Goal: Task Accomplishment & Management: Complete application form

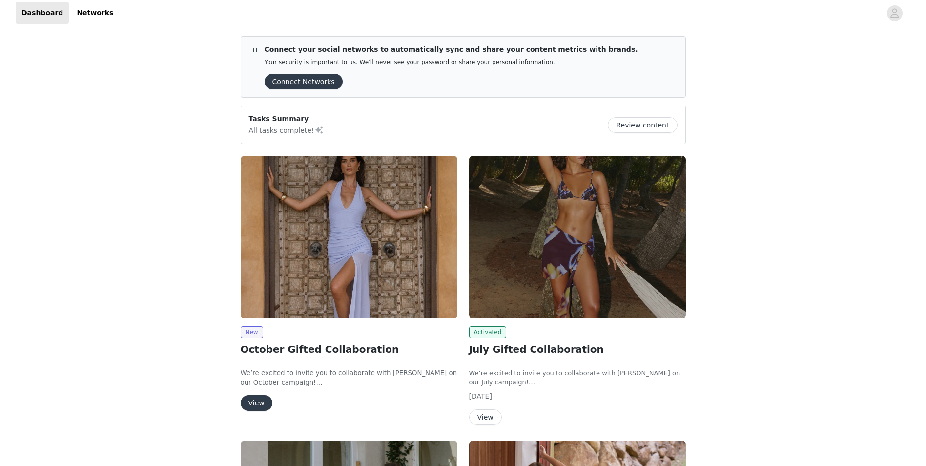
click at [258, 402] on button "View" at bounding box center [257, 403] width 32 height 16
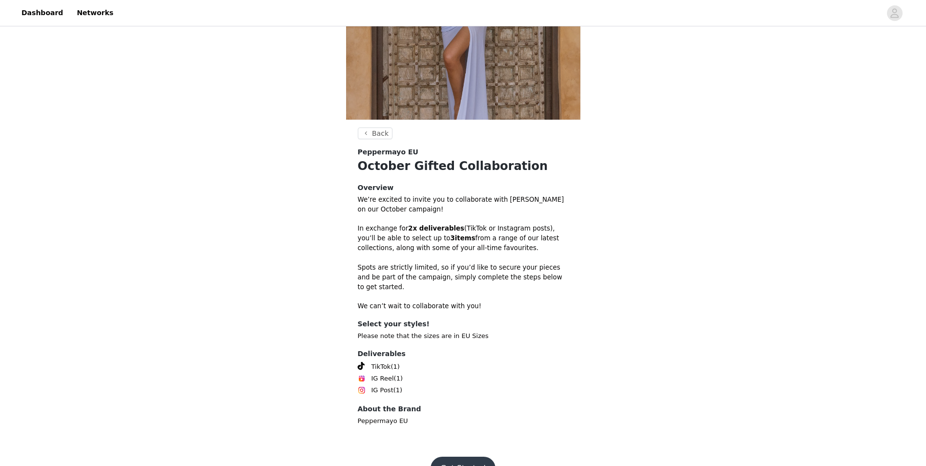
scroll to position [159, 0]
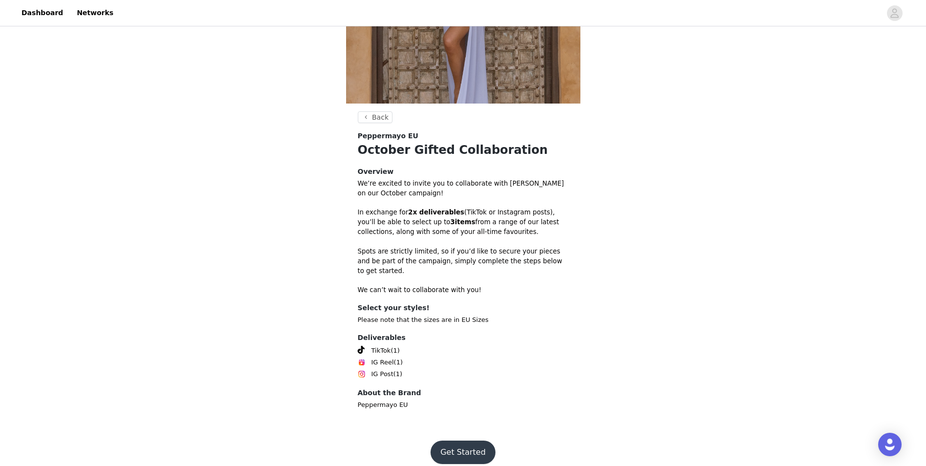
click at [456, 440] on button "Get Started" at bounding box center [463, 451] width 65 height 23
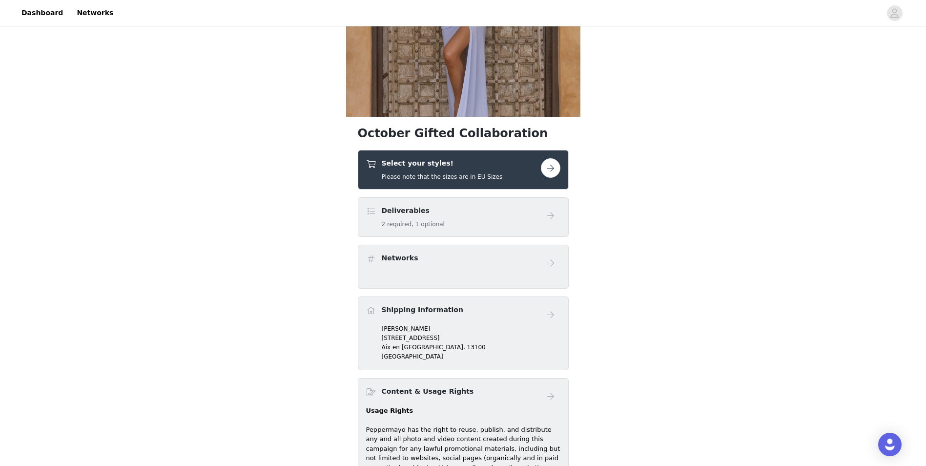
scroll to position [146, 0]
click at [551, 167] on button "button" at bounding box center [551, 167] width 20 height 20
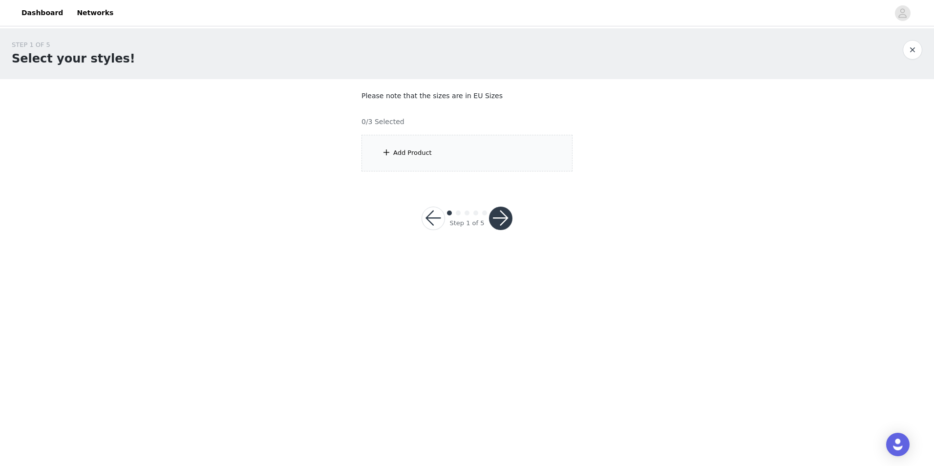
click at [406, 159] on div "Add Product" at bounding box center [466, 153] width 211 height 37
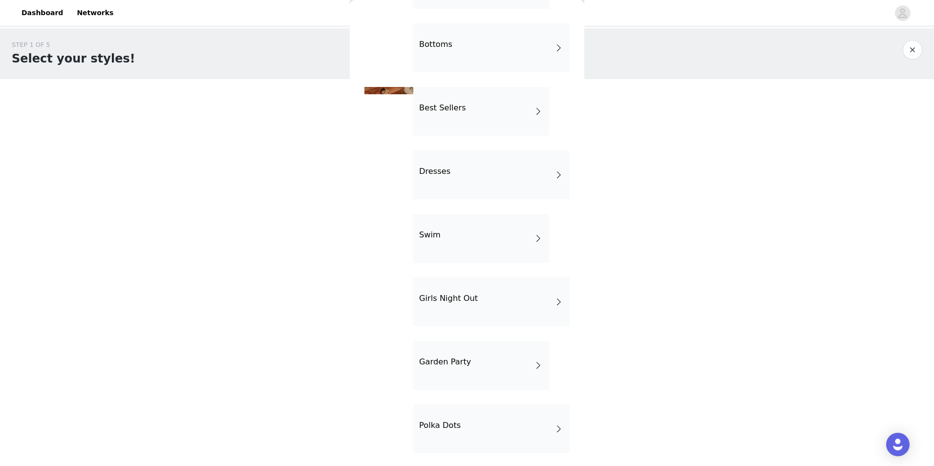
scroll to position [91, 0]
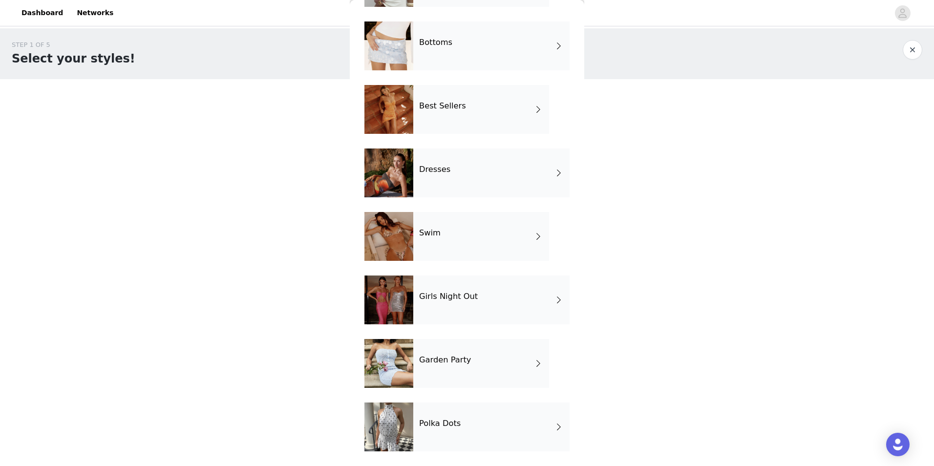
click at [545, 425] on div "Polka Dots" at bounding box center [491, 426] width 156 height 49
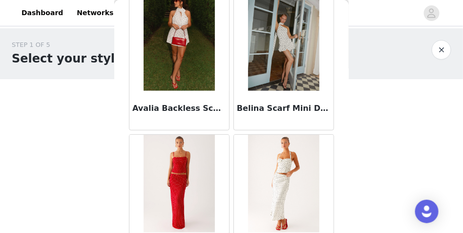
scroll to position [0, 0]
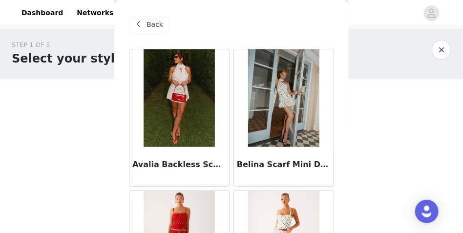
click at [143, 23] on span at bounding box center [139, 25] width 12 height 12
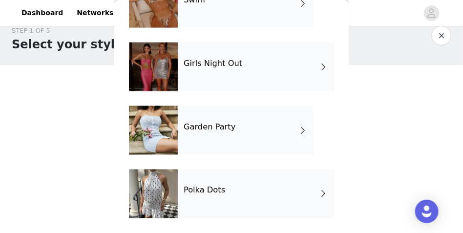
scroll to position [20, 0]
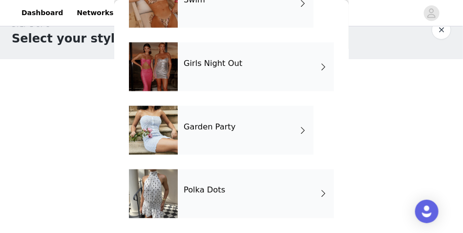
click at [303, 128] on span at bounding box center [303, 131] width 10 height 12
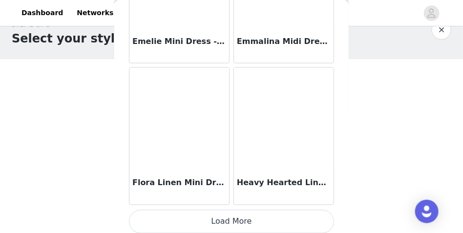
scroll to position [1261, 0]
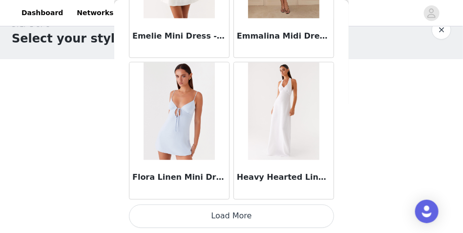
click at [238, 211] on button "Load More" at bounding box center [231, 216] width 205 height 23
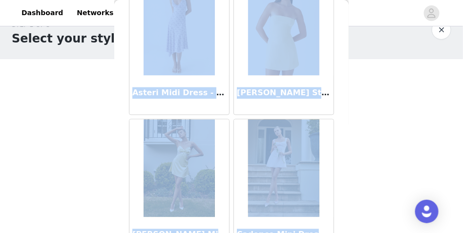
scroll to position [0, 0]
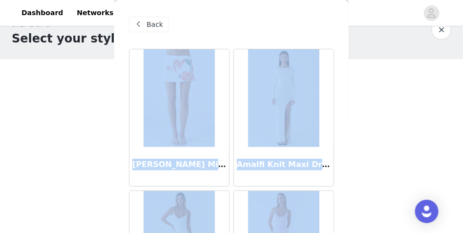
drag, startPoint x: 349, startPoint y: 167, endPoint x: 326, endPoint y: 2, distance: 167.0
click at [326, 2] on div "Back [PERSON_NAME] Mini Skirt - Siena Floral Amalfi Knit Maxi Dress - [PERSON_N…" at bounding box center [231, 116] width 234 height 233
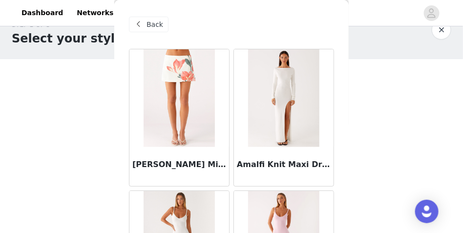
click at [154, 26] on span "Back" at bounding box center [154, 25] width 17 height 10
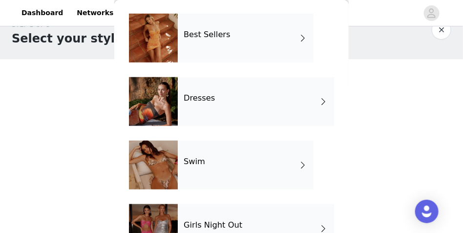
scroll to position [49, 0]
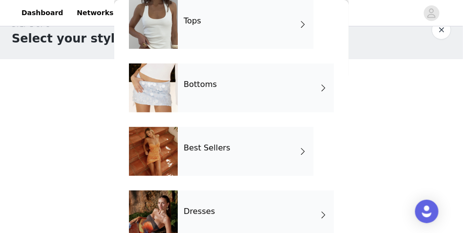
click at [283, 156] on div "Best Sellers" at bounding box center [246, 151] width 136 height 49
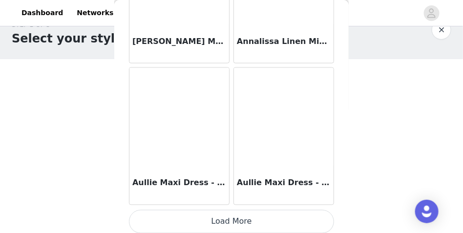
scroll to position [1261, 0]
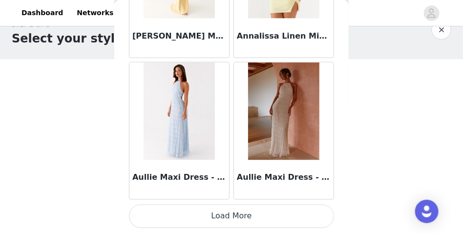
click at [250, 217] on button "Load More" at bounding box center [231, 216] width 205 height 23
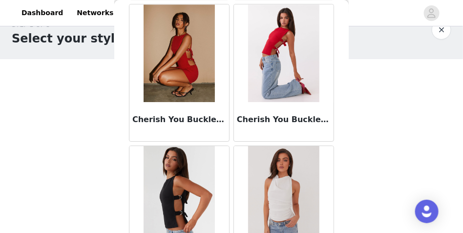
scroll to position [2677, 0]
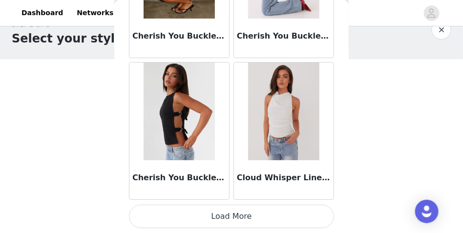
click at [247, 217] on button "Load More" at bounding box center [231, 216] width 205 height 23
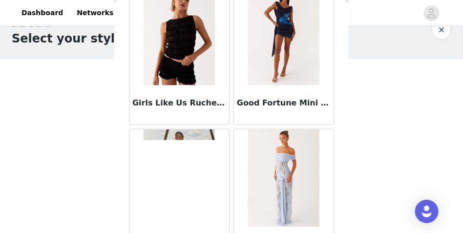
scroll to position [4093, 0]
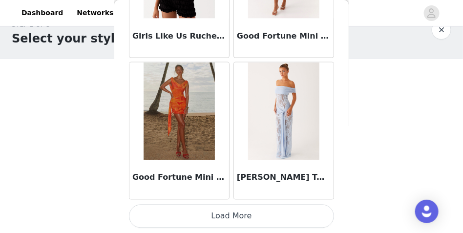
click at [262, 218] on button "Load More" at bounding box center [231, 216] width 205 height 23
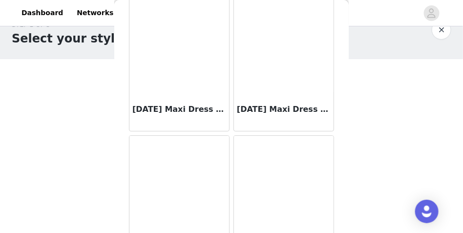
scroll to position [5509, 0]
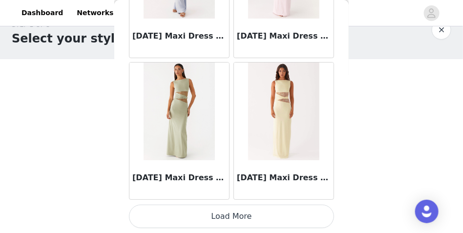
click at [275, 207] on button "Load More" at bounding box center [231, 216] width 205 height 23
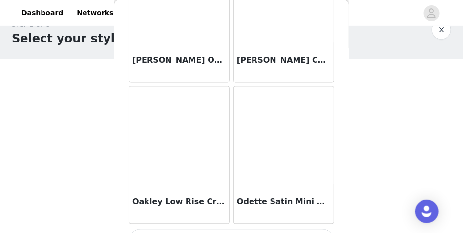
scroll to position [6925, 0]
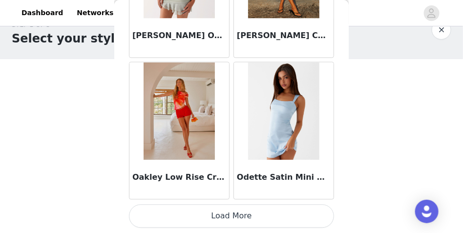
click at [296, 219] on button "Load More" at bounding box center [231, 216] width 205 height 23
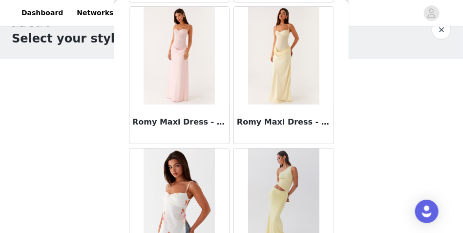
scroll to position [8341, 0]
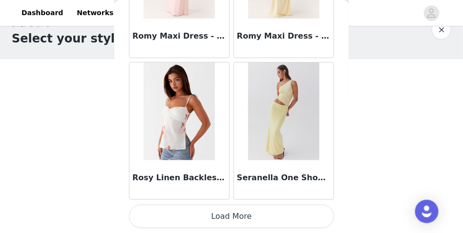
click at [284, 214] on button "Load More" at bounding box center [231, 216] width 205 height 23
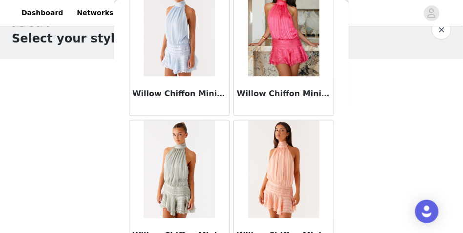
scroll to position [9757, 0]
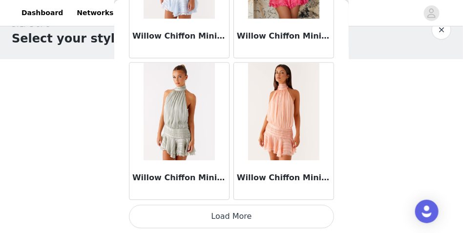
click at [297, 223] on button "Load More" at bounding box center [231, 216] width 205 height 23
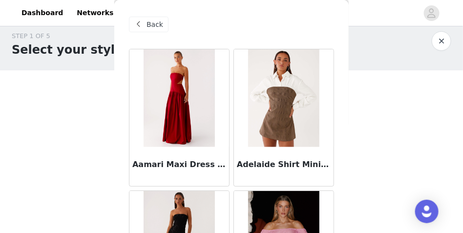
scroll to position [0, 0]
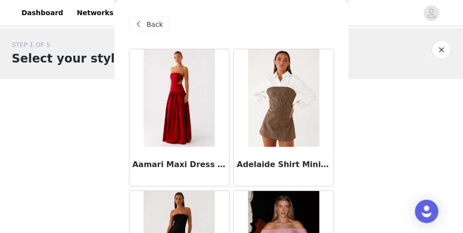
click at [142, 22] on span at bounding box center [139, 25] width 12 height 12
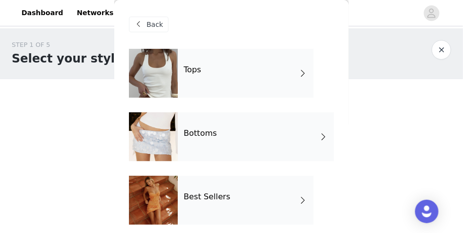
click at [291, 74] on div "Tops" at bounding box center [246, 73] width 136 height 49
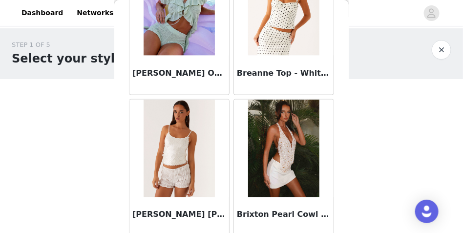
scroll to position [1261, 0]
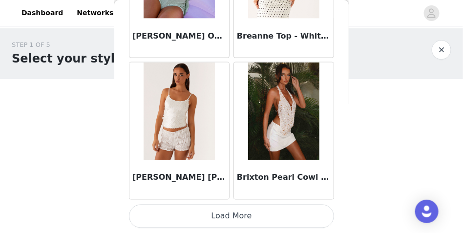
click at [238, 214] on button "Load More" at bounding box center [231, 216] width 205 height 23
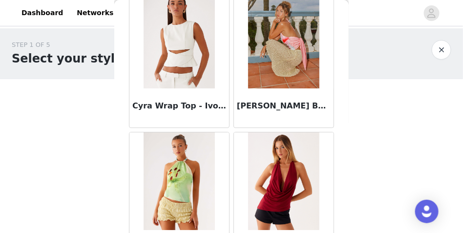
scroll to position [2677, 0]
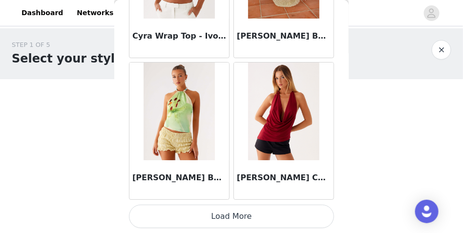
click at [250, 217] on button "Load More" at bounding box center [231, 216] width 205 height 23
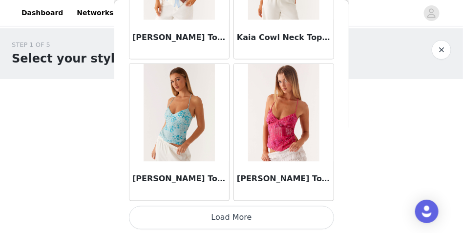
scroll to position [4093, 0]
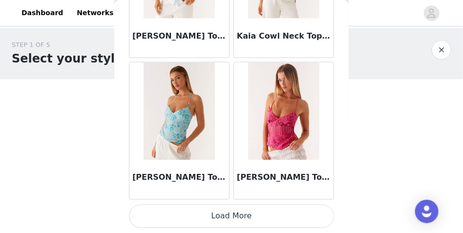
click at [273, 218] on button "Load More" at bounding box center [231, 216] width 205 height 23
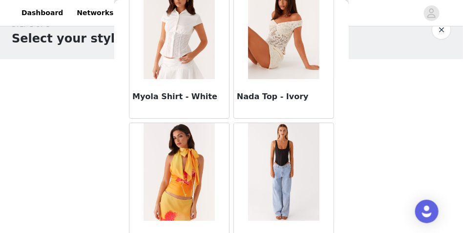
scroll to position [5460, 0]
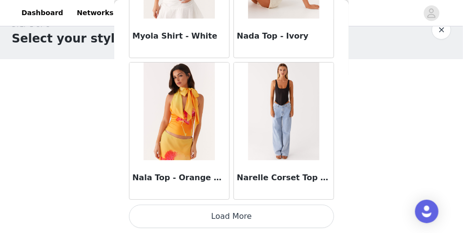
click at [278, 212] on button "Load More" at bounding box center [231, 216] width 205 height 23
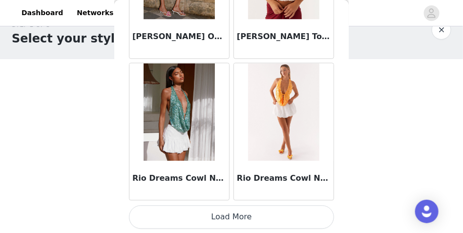
scroll to position [6925, 0]
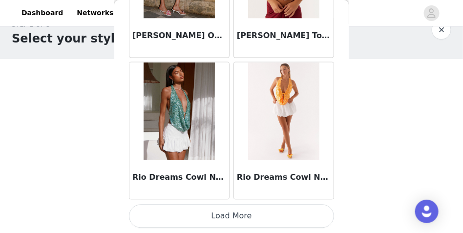
click at [268, 217] on button "Load More" at bounding box center [231, 216] width 205 height 23
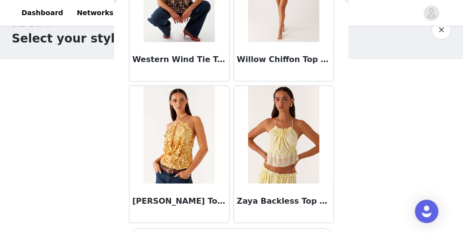
scroll to position [8341, 0]
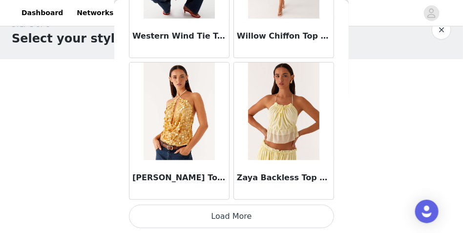
click at [265, 220] on button "Load More" at bounding box center [231, 216] width 205 height 23
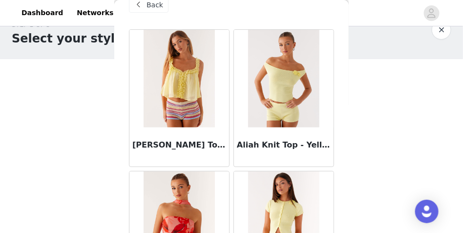
scroll to position [0, 0]
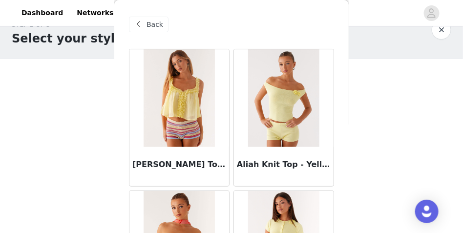
click at [146, 18] on div "Back" at bounding box center [149, 25] width 40 height 16
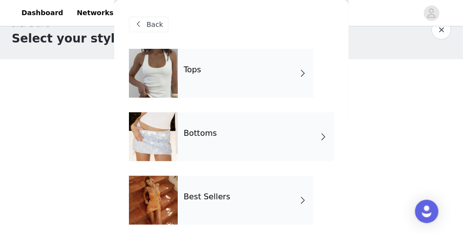
click at [202, 143] on div "Bottoms" at bounding box center [256, 136] width 156 height 49
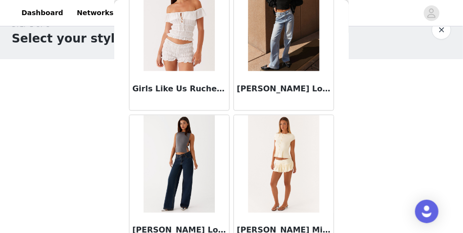
scroll to position [1245, 0]
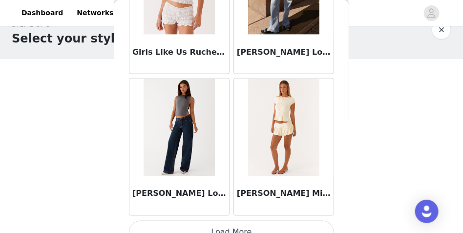
click at [175, 144] on img at bounding box center [179, 128] width 71 height 98
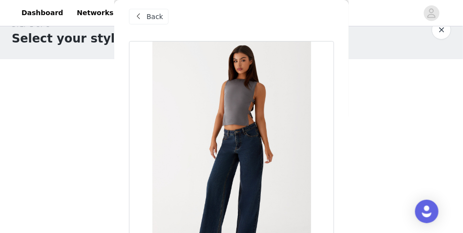
scroll to position [0, 0]
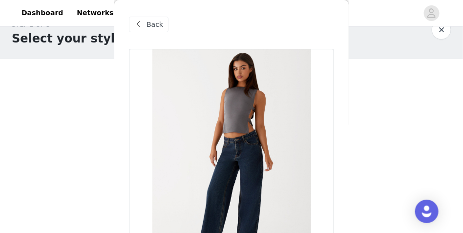
click at [141, 24] on span at bounding box center [139, 25] width 12 height 12
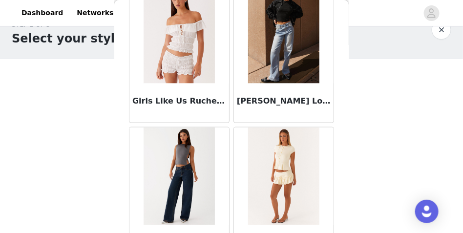
scroll to position [1261, 0]
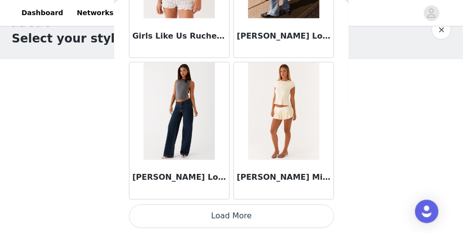
click at [254, 217] on button "Load More" at bounding box center [231, 216] width 205 height 23
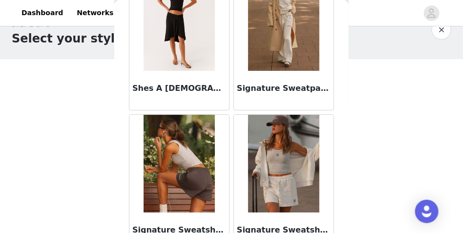
scroll to position [2677, 0]
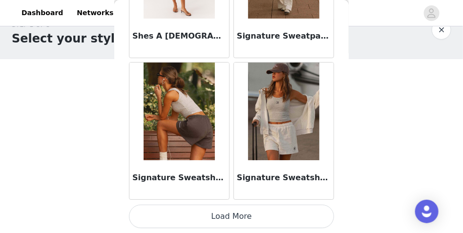
click at [251, 216] on button "Load More" at bounding box center [231, 216] width 205 height 23
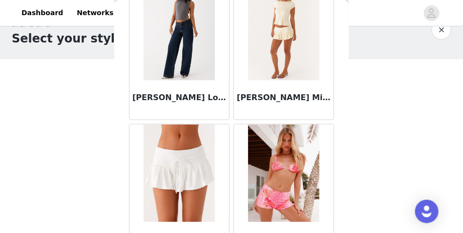
scroll to position [0, 0]
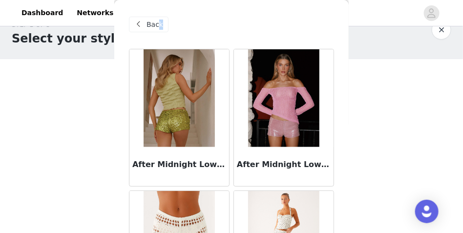
click at [159, 24] on span "Back" at bounding box center [154, 25] width 17 height 10
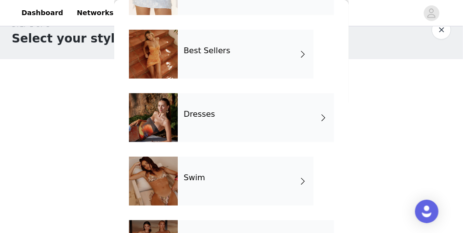
scroll to position [146, 0]
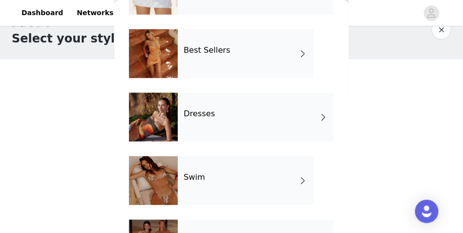
click at [312, 125] on div "Dresses" at bounding box center [256, 117] width 156 height 49
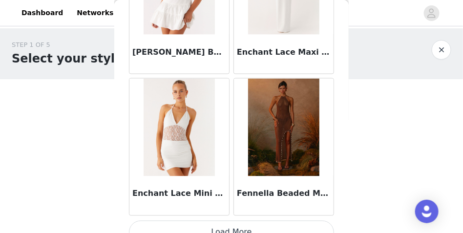
scroll to position [1261, 0]
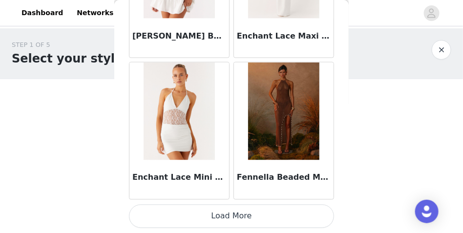
click at [265, 226] on button "Load More" at bounding box center [231, 216] width 205 height 23
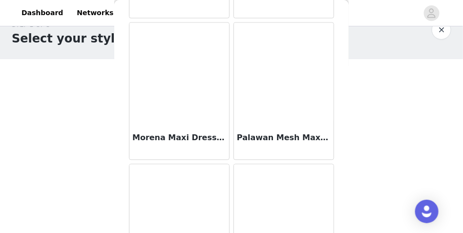
scroll to position [2238, 0]
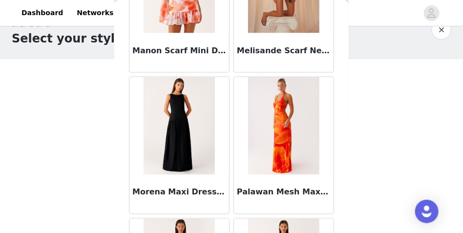
click at [173, 108] on img at bounding box center [179, 126] width 71 height 98
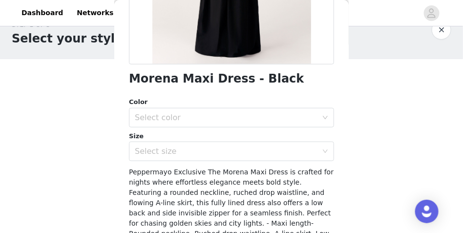
scroll to position [220, 0]
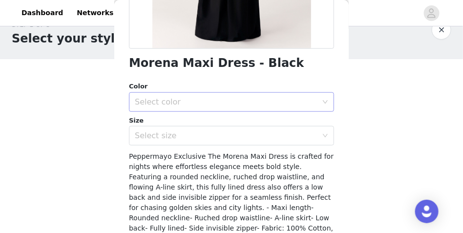
click at [301, 102] on div "Select color" at bounding box center [226, 102] width 183 height 10
click at [167, 123] on li "Black" at bounding box center [230, 124] width 202 height 16
click at [171, 134] on div "Select size" at bounding box center [226, 136] width 183 height 10
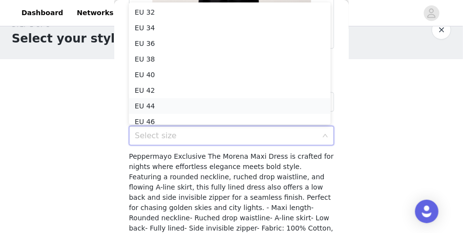
scroll to position [5, 0]
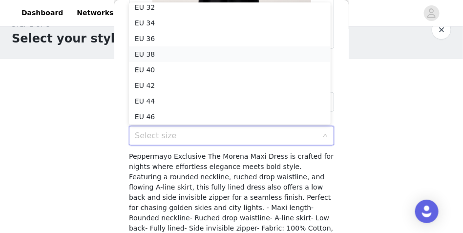
click at [173, 52] on li "EU 38" at bounding box center [230, 54] width 202 height 16
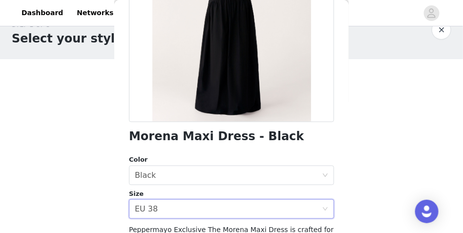
scroll to position [292, 0]
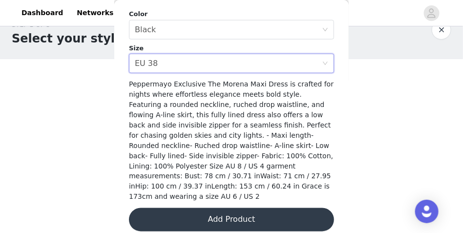
click at [233, 208] on button "Add Product" at bounding box center [231, 219] width 205 height 23
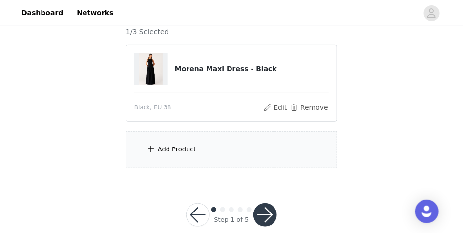
scroll to position [106, 0]
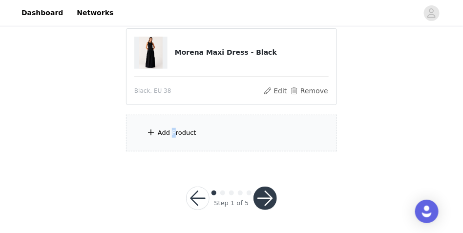
click at [173, 130] on div "Add Product" at bounding box center [177, 133] width 39 height 10
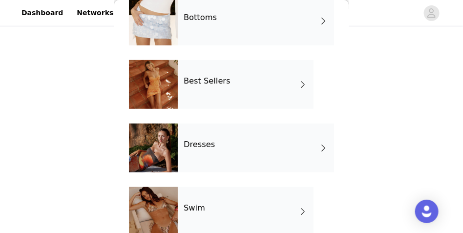
scroll to position [146, 0]
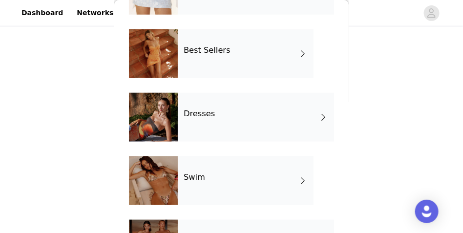
click at [299, 177] on span at bounding box center [303, 181] width 10 height 12
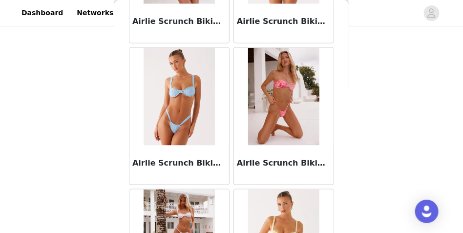
scroll to position [0, 0]
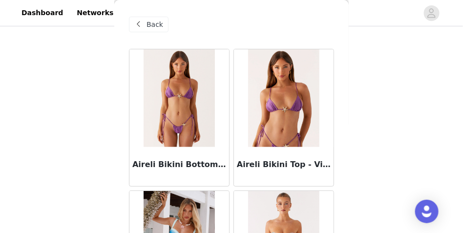
click at [137, 25] on span at bounding box center [139, 25] width 12 height 12
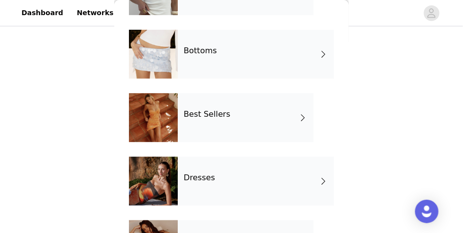
scroll to position [122, 0]
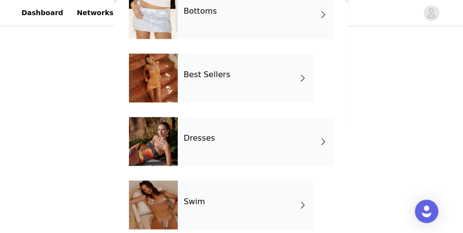
click at [298, 138] on div "Dresses" at bounding box center [256, 141] width 156 height 49
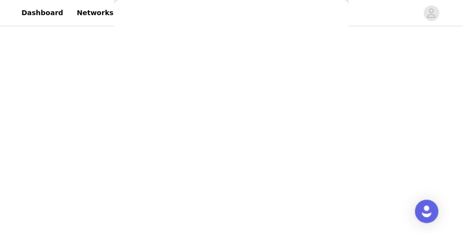
scroll to position [0, 0]
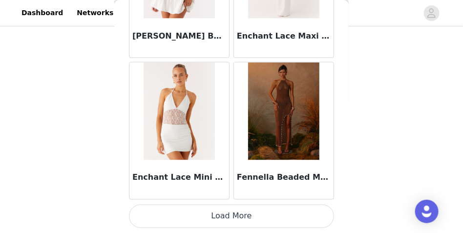
click at [253, 219] on button "Load More" at bounding box center [231, 216] width 205 height 23
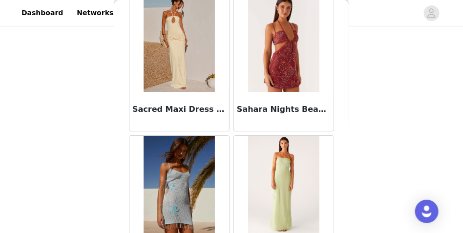
scroll to position [2677, 0]
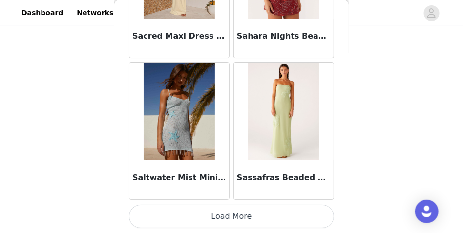
click at [276, 210] on button "Load More" at bounding box center [231, 216] width 205 height 23
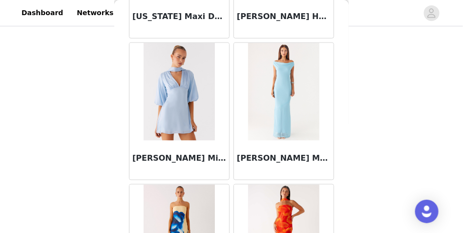
scroll to position [4093, 0]
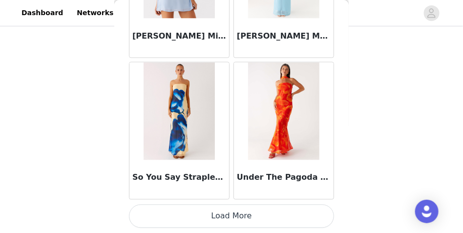
click at [279, 219] on button "Load More" at bounding box center [231, 216] width 205 height 23
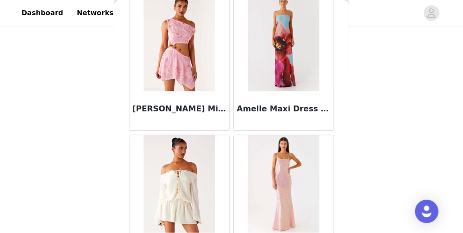
scroll to position [0, 0]
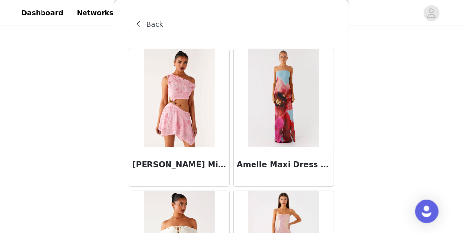
click at [156, 17] on div "Back" at bounding box center [149, 25] width 40 height 16
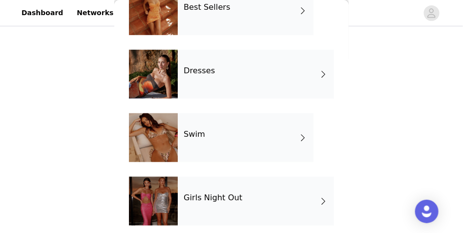
scroll to position [195, 0]
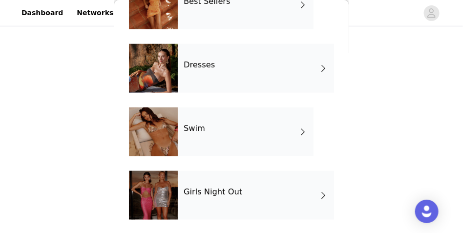
click at [229, 192] on h4 "Girls Night Out" at bounding box center [213, 191] width 59 height 9
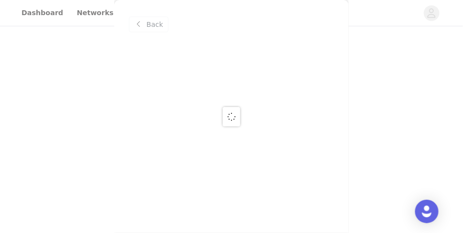
scroll to position [0, 0]
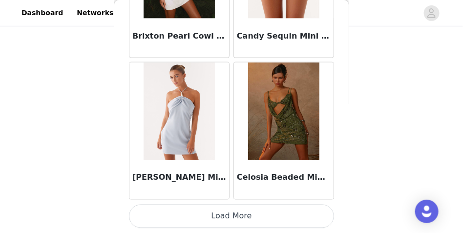
click at [270, 206] on button "Load More" at bounding box center [231, 216] width 205 height 23
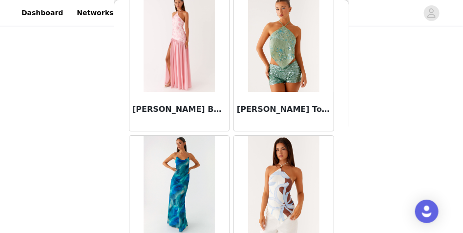
scroll to position [2677, 0]
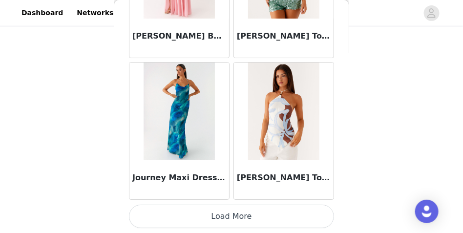
click at [282, 217] on button "Load More" at bounding box center [231, 216] width 205 height 23
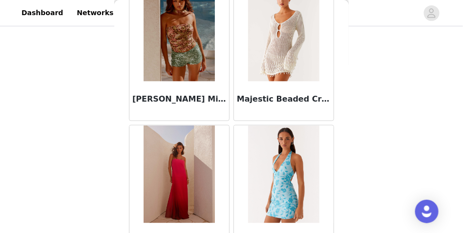
scroll to position [4093, 0]
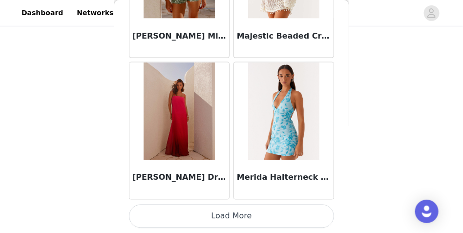
click at [286, 211] on button "Load More" at bounding box center [231, 216] width 205 height 23
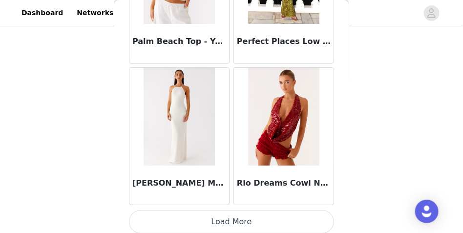
scroll to position [5509, 0]
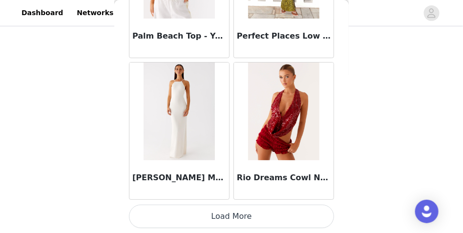
click at [275, 211] on button "Load More" at bounding box center [231, 216] width 205 height 23
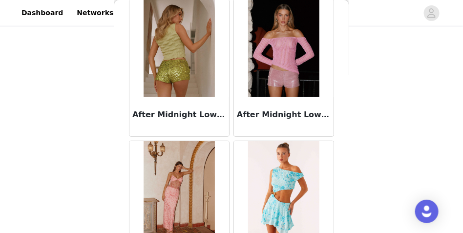
scroll to position [0, 0]
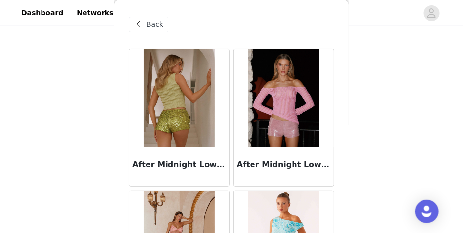
click at [155, 24] on span "Back" at bounding box center [154, 25] width 17 height 10
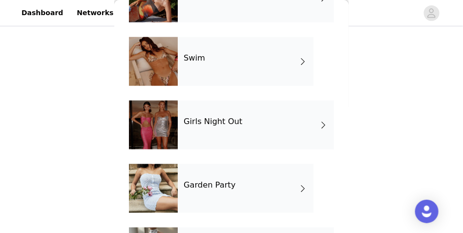
scroll to position [324, 0]
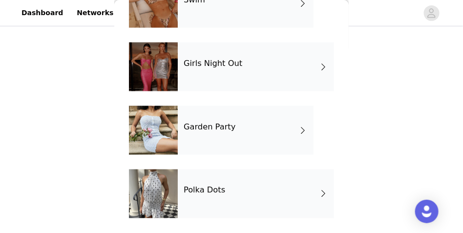
click at [318, 192] on span at bounding box center [323, 194] width 10 height 12
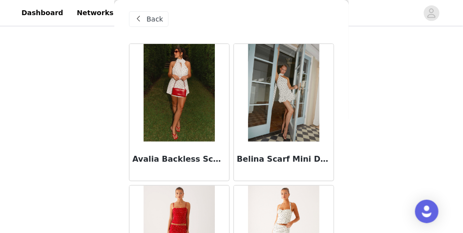
scroll to position [0, 0]
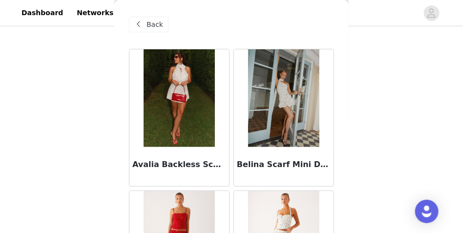
click at [147, 24] on span "Back" at bounding box center [154, 25] width 17 height 10
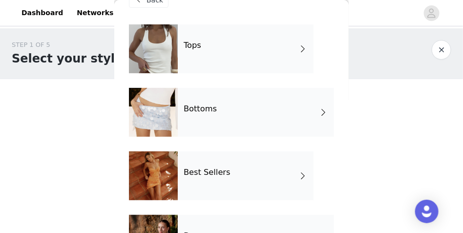
scroll to position [49, 0]
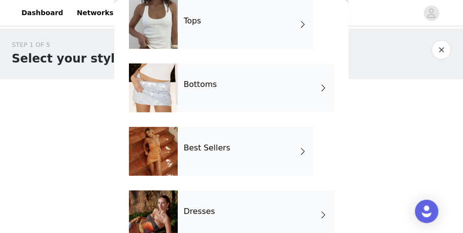
click at [217, 89] on div "Bottoms" at bounding box center [256, 87] width 156 height 49
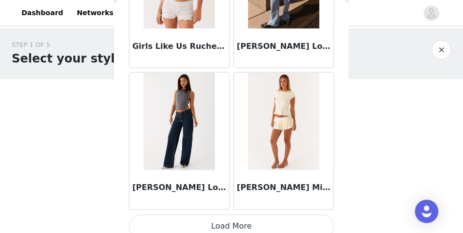
scroll to position [1261, 0]
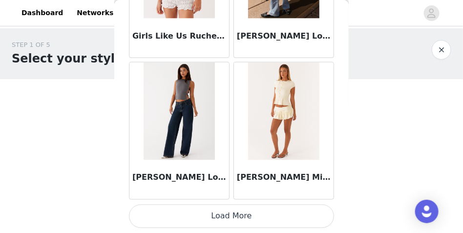
click at [178, 146] on img at bounding box center [179, 111] width 71 height 98
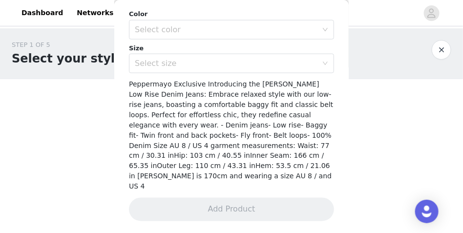
scroll to position [285, 0]
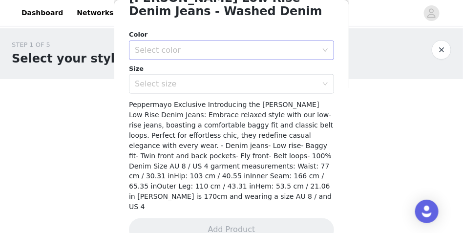
click at [231, 54] on div "Select color" at bounding box center [226, 50] width 183 height 10
click at [196, 75] on li "Washed Denim" at bounding box center [230, 72] width 202 height 16
click at [192, 87] on div "Select size" at bounding box center [226, 84] width 183 height 10
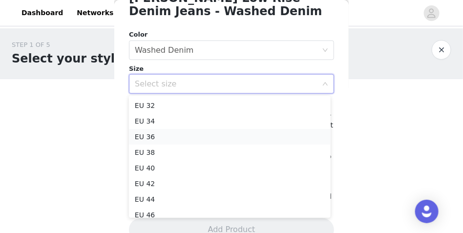
click at [185, 139] on li "EU 36" at bounding box center [230, 137] width 202 height 16
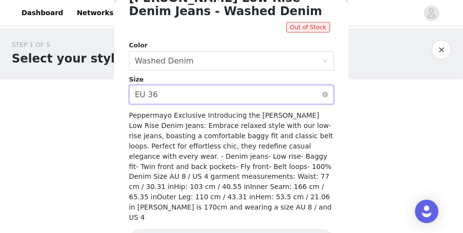
click at [212, 90] on div "Select size EU 36" at bounding box center [228, 94] width 187 height 19
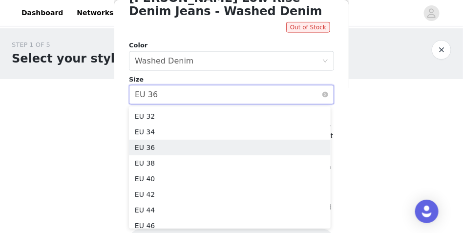
click at [213, 93] on div "Select size EU 36" at bounding box center [228, 94] width 187 height 19
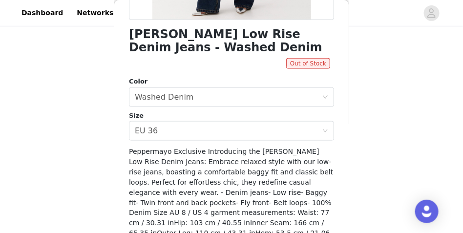
scroll to position [247, 0]
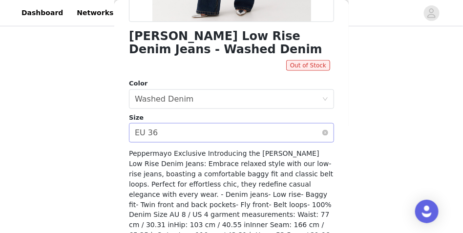
click at [214, 130] on div "Select size EU 36" at bounding box center [228, 133] width 187 height 19
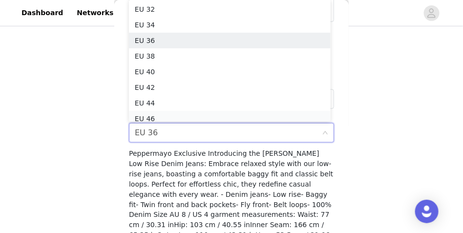
scroll to position [5, 0]
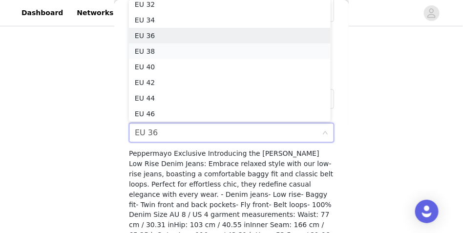
click at [156, 51] on li "EU 38" at bounding box center [230, 51] width 202 height 16
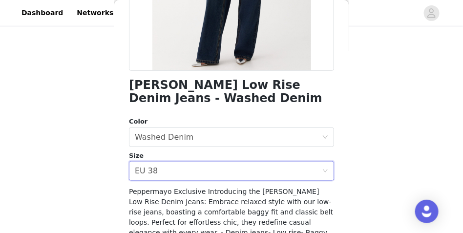
scroll to position [285, 0]
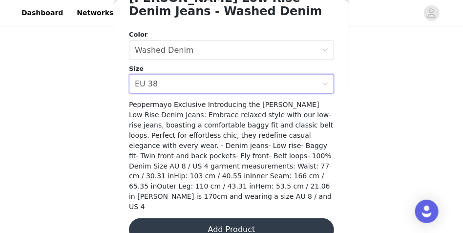
click at [231, 218] on button "Add Product" at bounding box center [231, 229] width 205 height 23
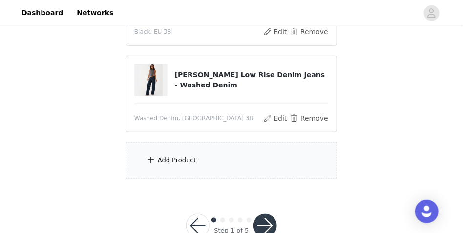
scroll to position [180, 0]
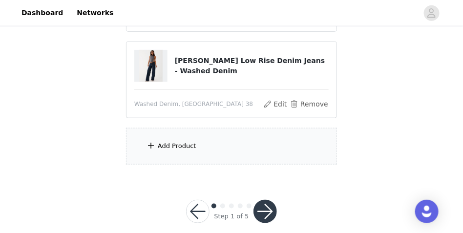
click at [184, 140] on div "Add Product" at bounding box center [231, 146] width 211 height 37
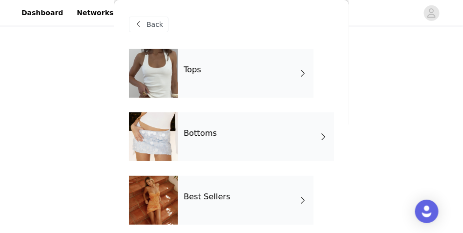
click at [295, 139] on div "Bottoms" at bounding box center [256, 136] width 156 height 49
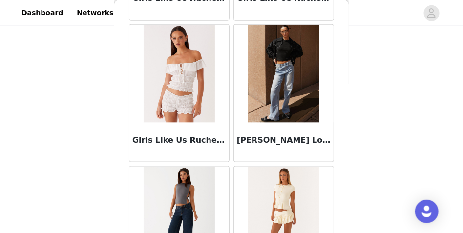
scroll to position [1221, 0]
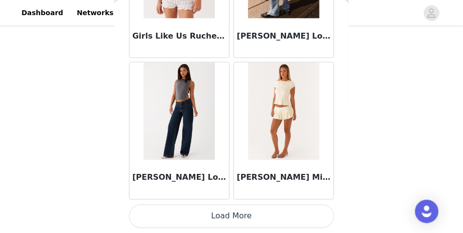
click at [253, 215] on button "Load More" at bounding box center [231, 216] width 205 height 23
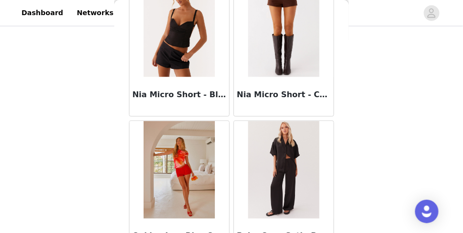
scroll to position [2262, 0]
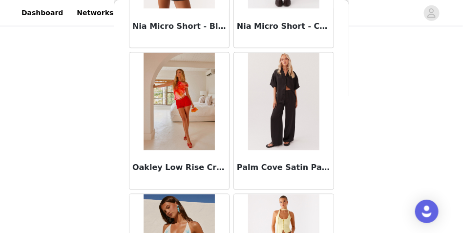
click at [271, 171] on h3 "Palm Cove Satin Pants - Black" at bounding box center [284, 168] width 94 height 12
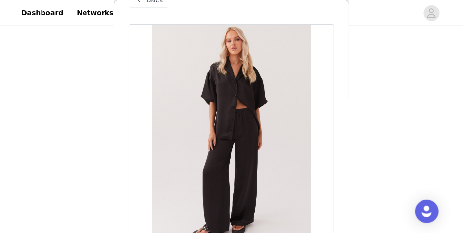
scroll to position [24, 0]
click at [245, 129] on div at bounding box center [231, 134] width 205 height 220
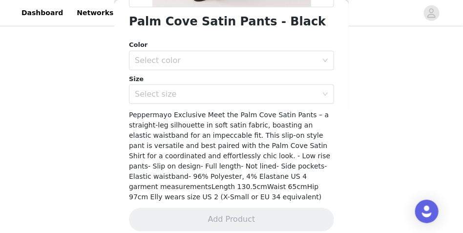
scroll to position [212, 0]
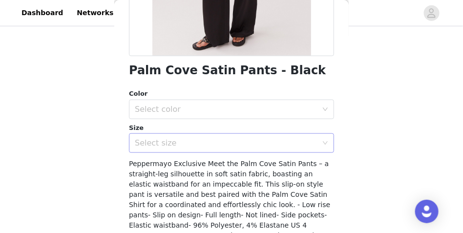
click at [242, 140] on div "Select size" at bounding box center [226, 143] width 183 height 10
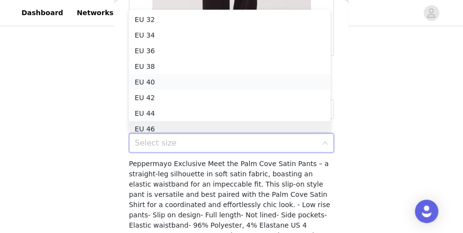
scroll to position [5, 0]
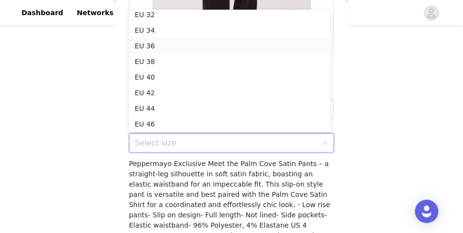
click at [162, 46] on li "EU 36" at bounding box center [230, 46] width 202 height 16
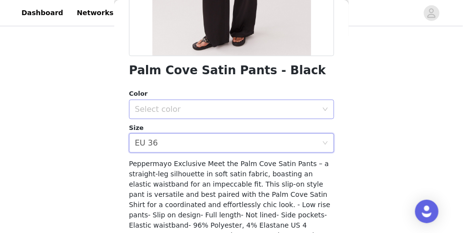
click at [195, 106] on div "Select color" at bounding box center [226, 109] width 183 height 10
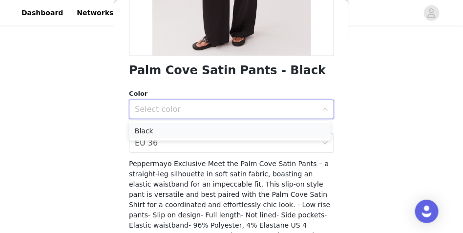
click at [180, 133] on li "Black" at bounding box center [230, 131] width 202 height 16
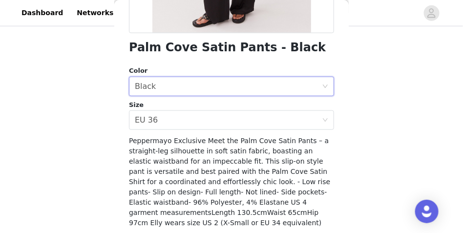
scroll to position [261, 0]
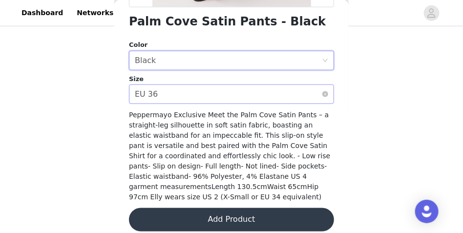
click at [192, 91] on div "Select size EU 36" at bounding box center [228, 94] width 187 height 19
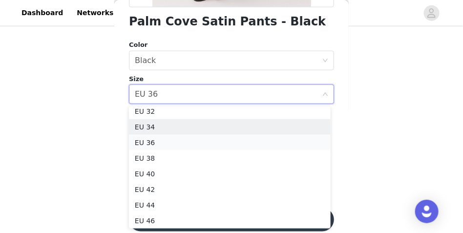
scroll to position [2, 0]
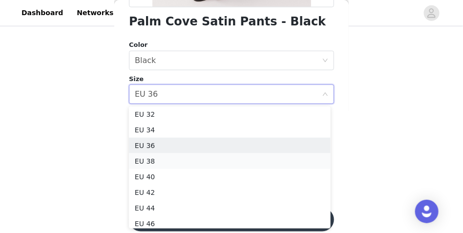
click at [153, 159] on li "EU 38" at bounding box center [230, 161] width 202 height 16
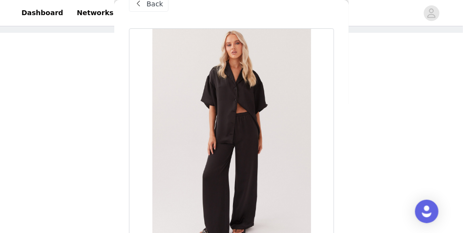
scroll to position [0, 0]
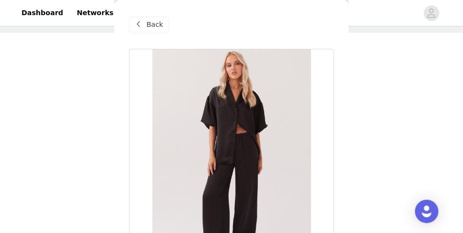
click at [154, 23] on span "Back" at bounding box center [154, 25] width 17 height 10
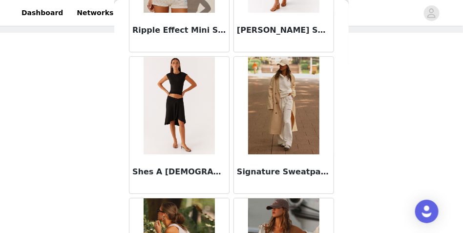
scroll to position [2539, 0]
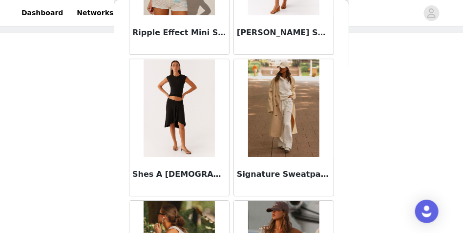
click at [280, 149] on img at bounding box center [283, 108] width 71 height 98
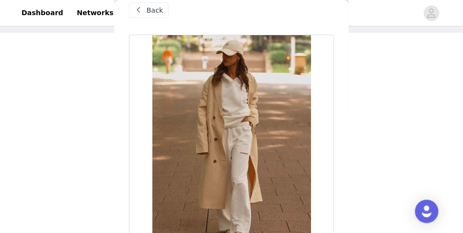
scroll to position [0, 0]
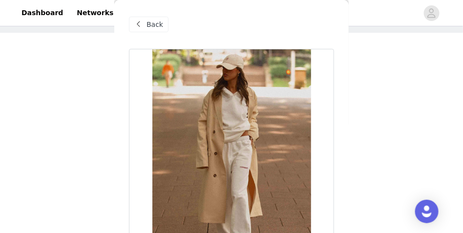
click at [144, 26] on span at bounding box center [139, 25] width 12 height 12
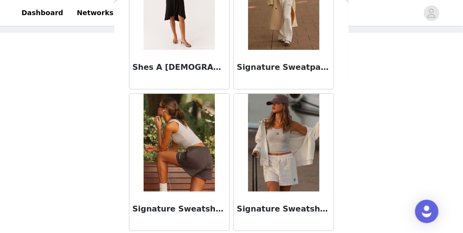
scroll to position [2677, 0]
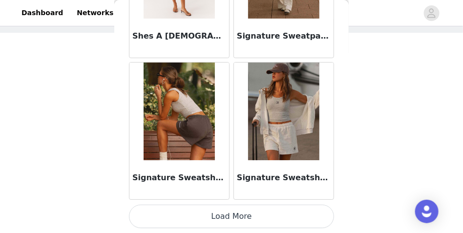
click at [260, 212] on button "Load More" at bounding box center [231, 216] width 205 height 23
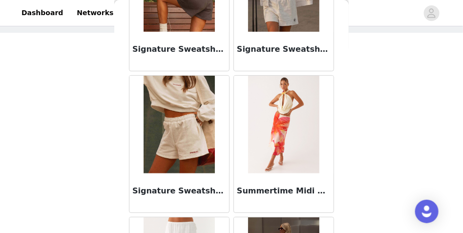
scroll to position [2797, 0]
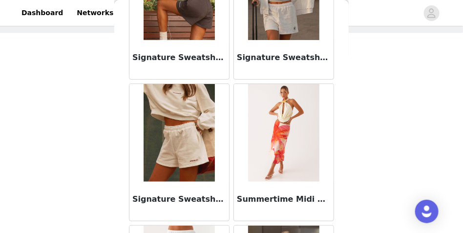
click at [164, 201] on h3 "Signature Sweatshorts - Ivory" at bounding box center [179, 199] width 94 height 12
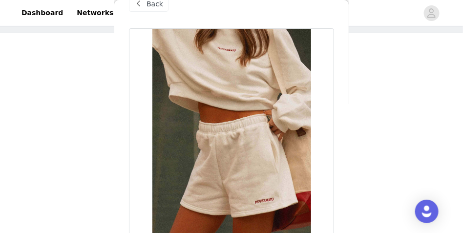
scroll to position [0, 0]
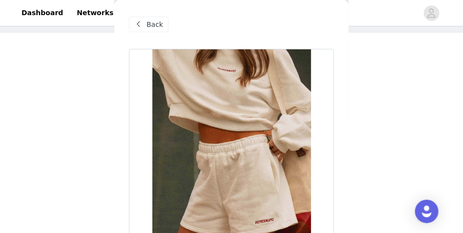
click at [139, 21] on span at bounding box center [139, 25] width 12 height 12
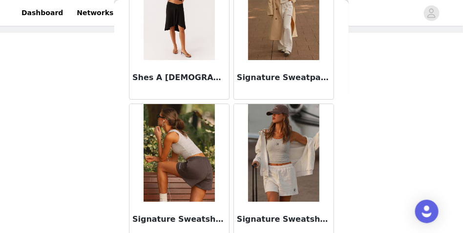
scroll to position [2710, 0]
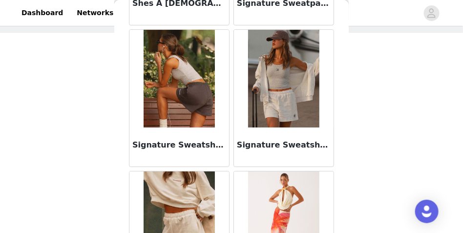
click at [182, 97] on img at bounding box center [179, 79] width 71 height 98
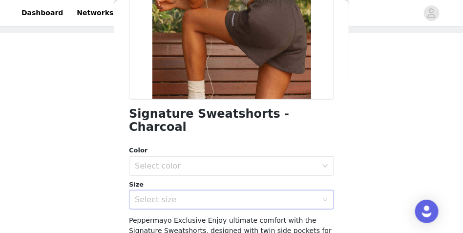
scroll to position [195, 0]
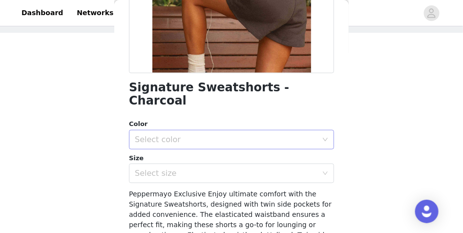
click at [253, 135] on div "Select color" at bounding box center [226, 140] width 183 height 10
click at [160, 151] on li "Charcoal" at bounding box center [230, 148] width 202 height 16
click at [185, 168] on div "Select size" at bounding box center [226, 173] width 183 height 10
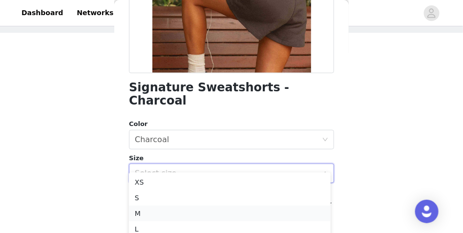
click at [187, 208] on li "M" at bounding box center [230, 214] width 202 height 16
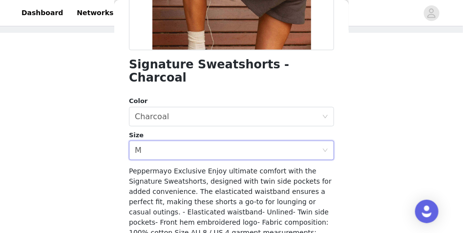
scroll to position [271, 0]
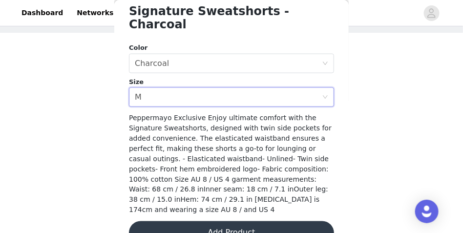
click at [222, 221] on button "Add Product" at bounding box center [231, 232] width 205 height 23
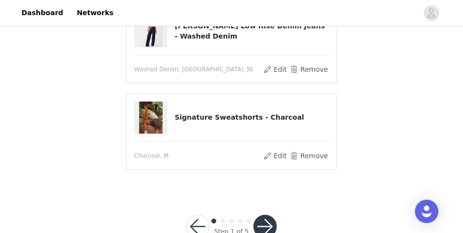
scroll to position [216, 0]
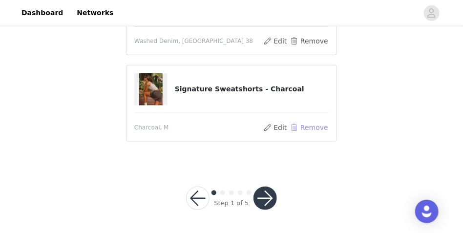
click at [302, 125] on button "Remove" at bounding box center [309, 128] width 39 height 12
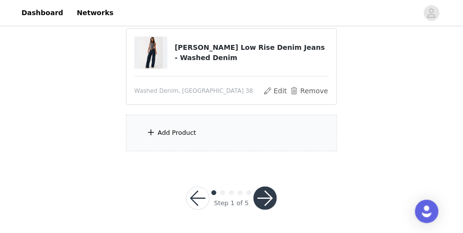
click at [150, 133] on span at bounding box center [151, 132] width 10 height 12
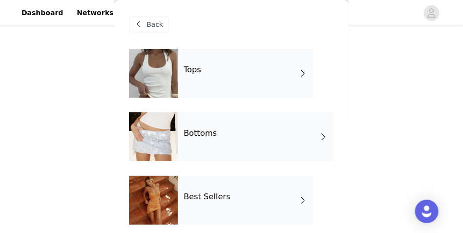
click at [254, 76] on div "Tops" at bounding box center [246, 73] width 136 height 49
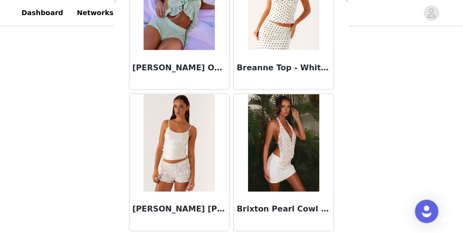
scroll to position [1261, 0]
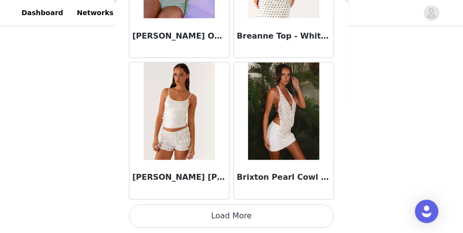
click at [243, 218] on button "Load More" at bounding box center [231, 216] width 205 height 23
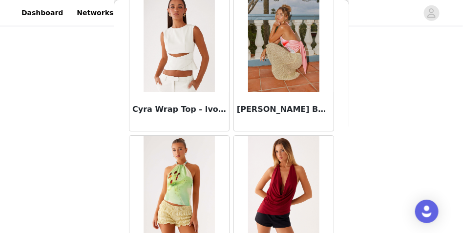
scroll to position [2677, 0]
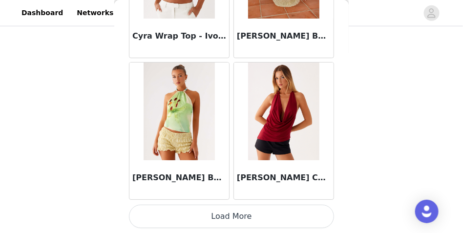
click at [256, 215] on button "Load More" at bounding box center [231, 216] width 205 height 23
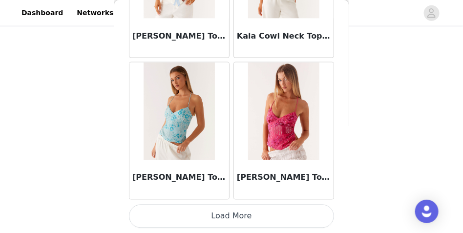
click at [259, 213] on button "Load More" at bounding box center [231, 216] width 205 height 23
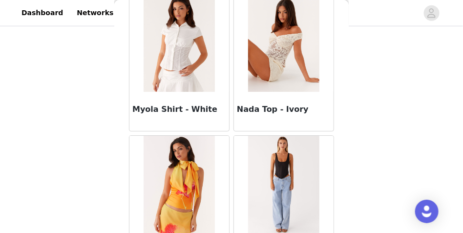
scroll to position [5509, 0]
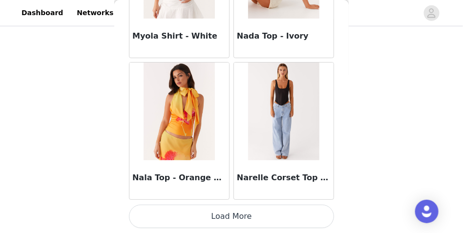
click at [259, 209] on button "Load More" at bounding box center [231, 216] width 205 height 23
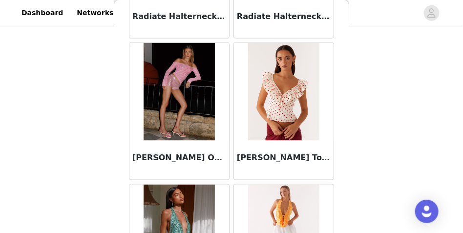
scroll to position [6925, 0]
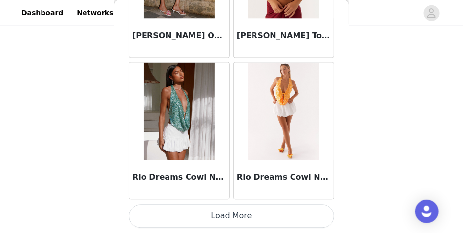
click at [268, 218] on button "Load More" at bounding box center [231, 216] width 205 height 23
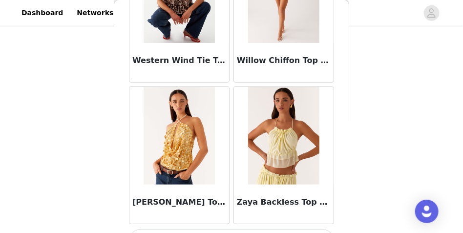
scroll to position [8341, 0]
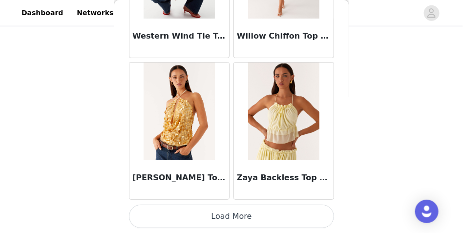
click at [267, 214] on button "Load More" at bounding box center [231, 216] width 205 height 23
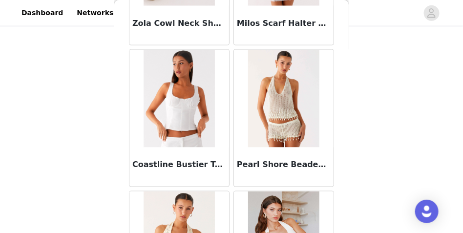
scroll to position [0, 0]
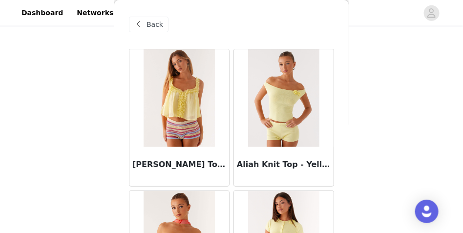
click at [141, 24] on span at bounding box center [139, 25] width 12 height 12
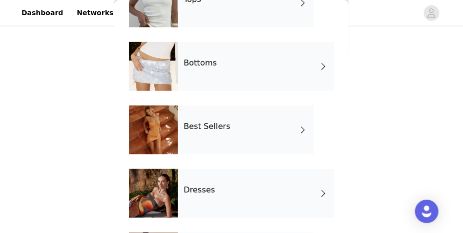
scroll to position [73, 0]
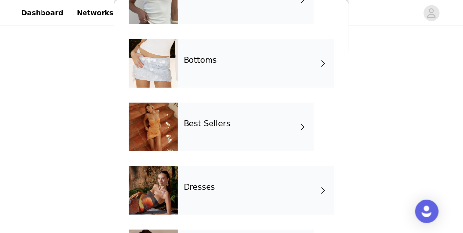
click at [273, 61] on div "Bottoms" at bounding box center [256, 63] width 156 height 49
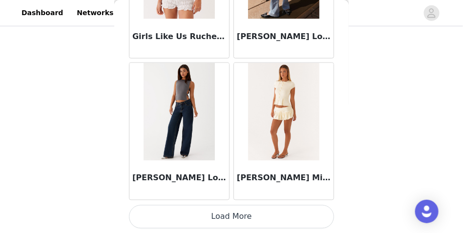
scroll to position [1261, 0]
click at [246, 221] on button "Load More" at bounding box center [231, 216] width 205 height 23
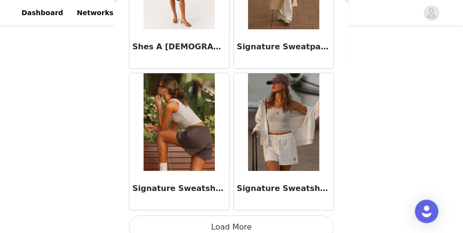
scroll to position [2677, 0]
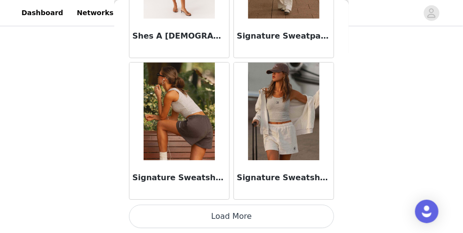
click at [233, 216] on button "Load More" at bounding box center [231, 216] width 205 height 23
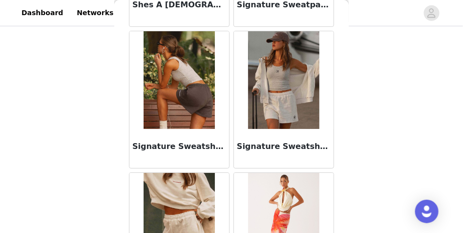
scroll to position [2702, 0]
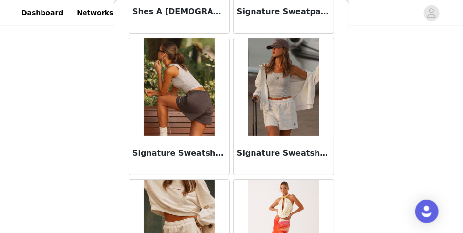
click at [183, 102] on img at bounding box center [179, 87] width 71 height 98
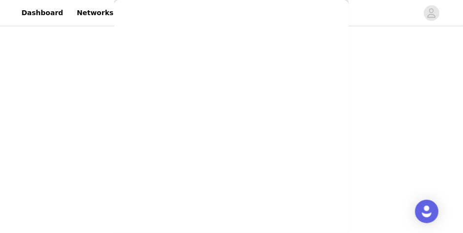
scroll to position [271, 0]
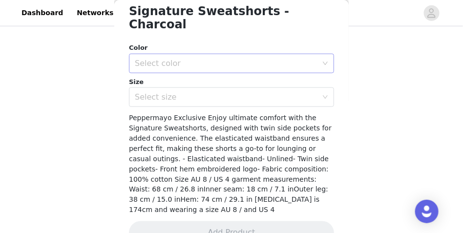
click at [258, 59] on div "Select color" at bounding box center [226, 64] width 183 height 10
click at [185, 67] on li "Charcoal" at bounding box center [230, 72] width 202 height 16
click at [184, 92] on div "Select size" at bounding box center [226, 97] width 183 height 10
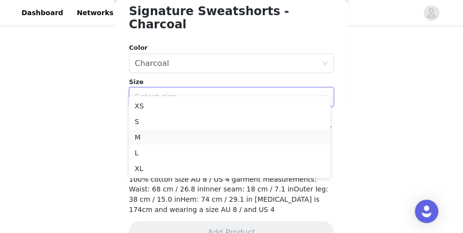
click at [156, 137] on li "M" at bounding box center [230, 137] width 202 height 16
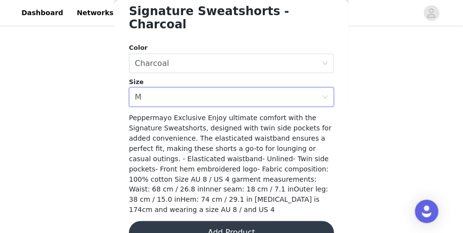
click at [240, 221] on button "Add Product" at bounding box center [231, 232] width 205 height 23
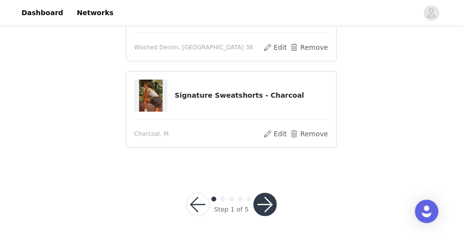
scroll to position [216, 0]
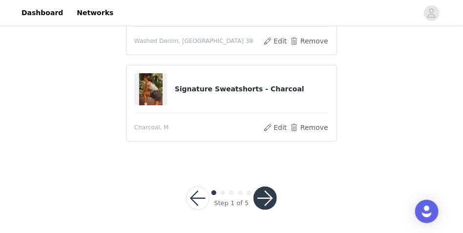
click at [265, 201] on button "button" at bounding box center [264, 198] width 23 height 23
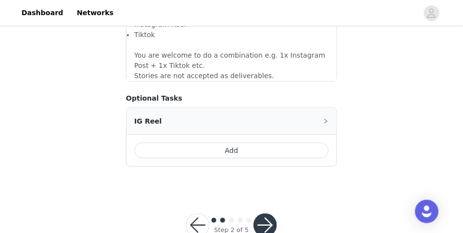
scroll to position [997, 0]
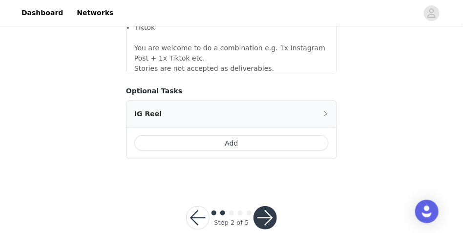
click at [262, 135] on button "Add" at bounding box center [231, 143] width 194 height 16
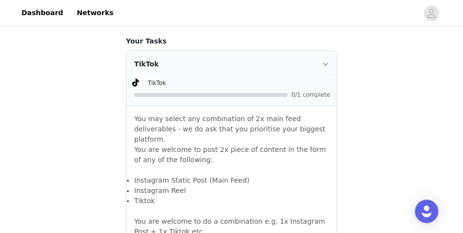
scroll to position [606, 0]
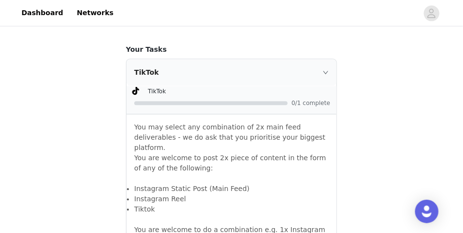
click at [323, 70] on icon "icon: right" at bounding box center [326, 72] width 6 height 6
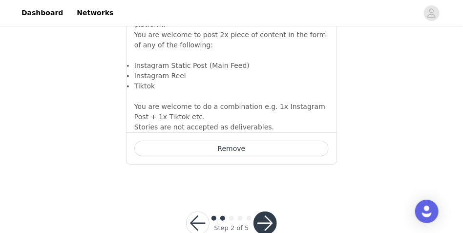
scroll to position [982, 0]
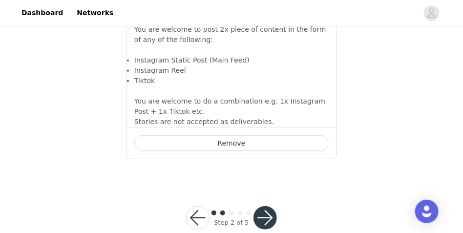
click at [267, 206] on button "button" at bounding box center [264, 217] width 23 height 23
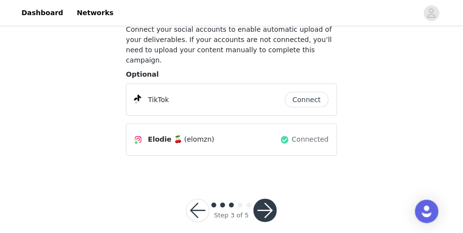
scroll to position [68, 0]
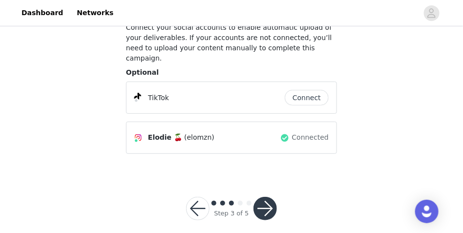
click at [267, 201] on button "button" at bounding box center [264, 208] width 23 height 23
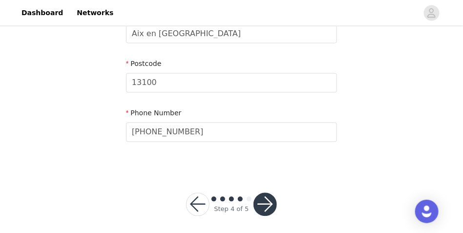
scroll to position [404, 0]
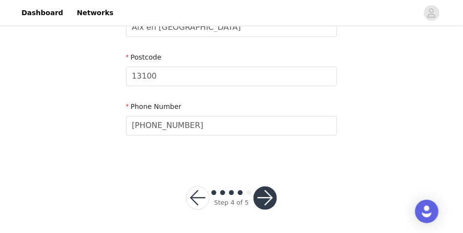
click at [265, 193] on button "button" at bounding box center [264, 198] width 23 height 23
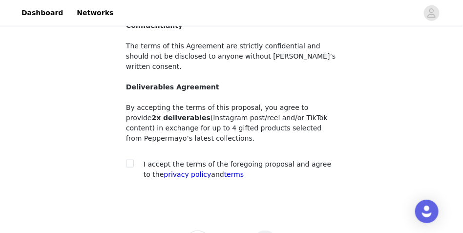
scroll to position [195, 0]
click at [129, 159] on input "checkbox" at bounding box center [129, 162] width 7 height 7
checkbox input "true"
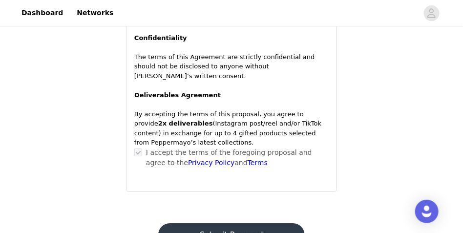
scroll to position [835, 0]
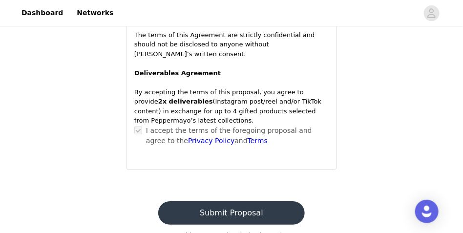
click at [239, 201] on button "Submit Proposal" at bounding box center [231, 212] width 146 height 23
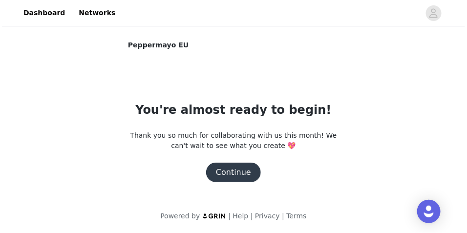
scroll to position [0, 0]
click at [223, 173] on button "Continue" at bounding box center [233, 173] width 55 height 20
